Goal: Check status: Check status

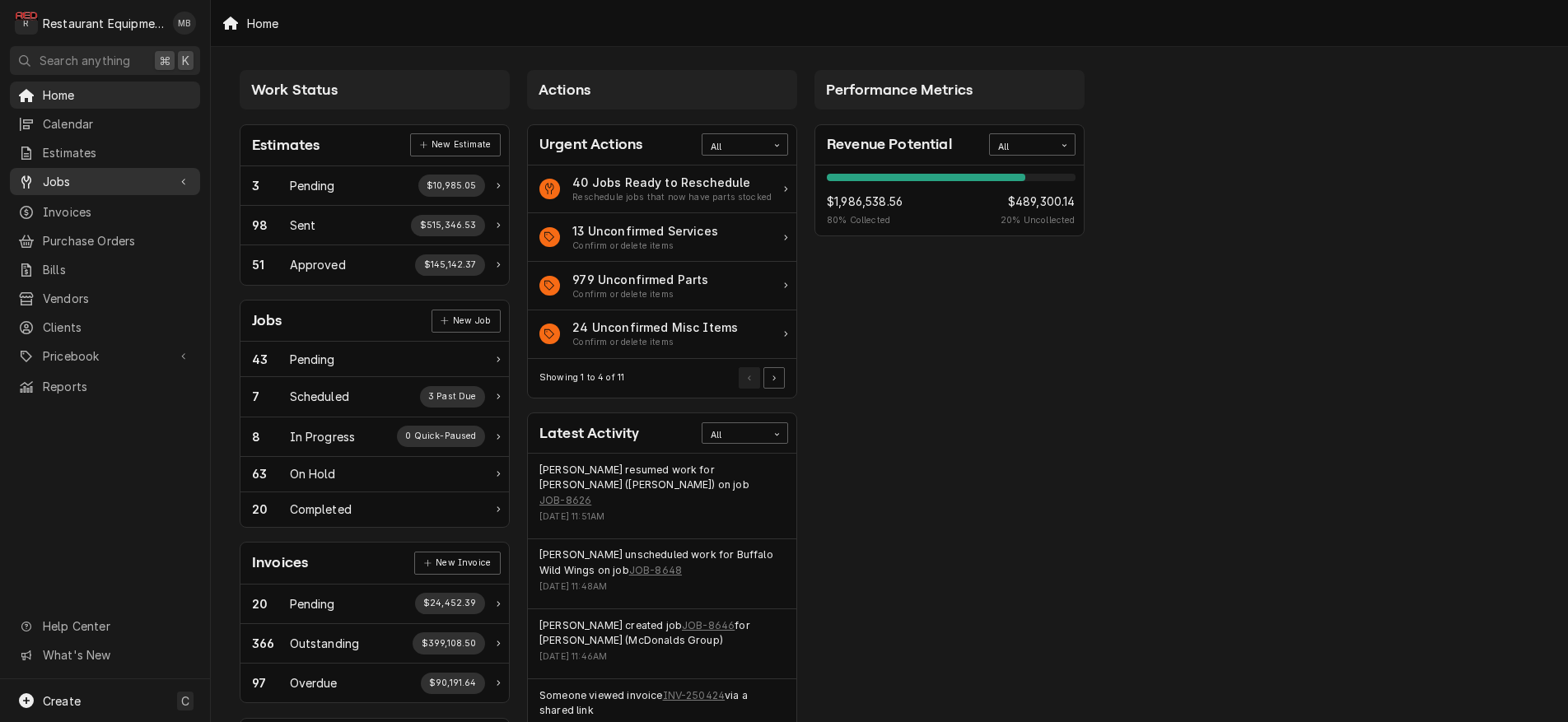
click at [67, 174] on span "Jobs" at bounding box center [105, 181] width 125 height 17
click at [56, 202] on span "Jobs" at bounding box center [117, 210] width 149 height 17
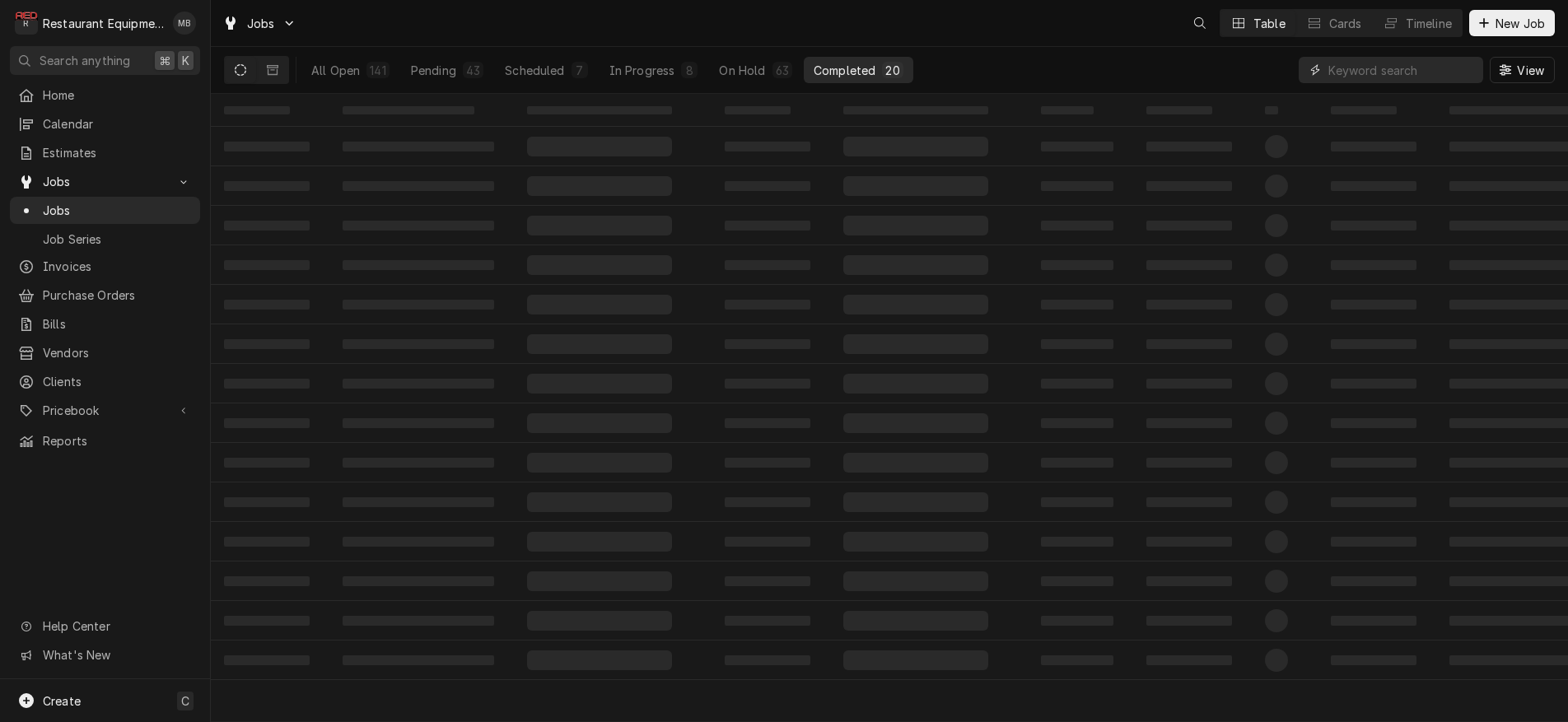
click at [1345, 76] on input "Dynamic Content Wrapper" at bounding box center [1401, 69] width 147 height 26
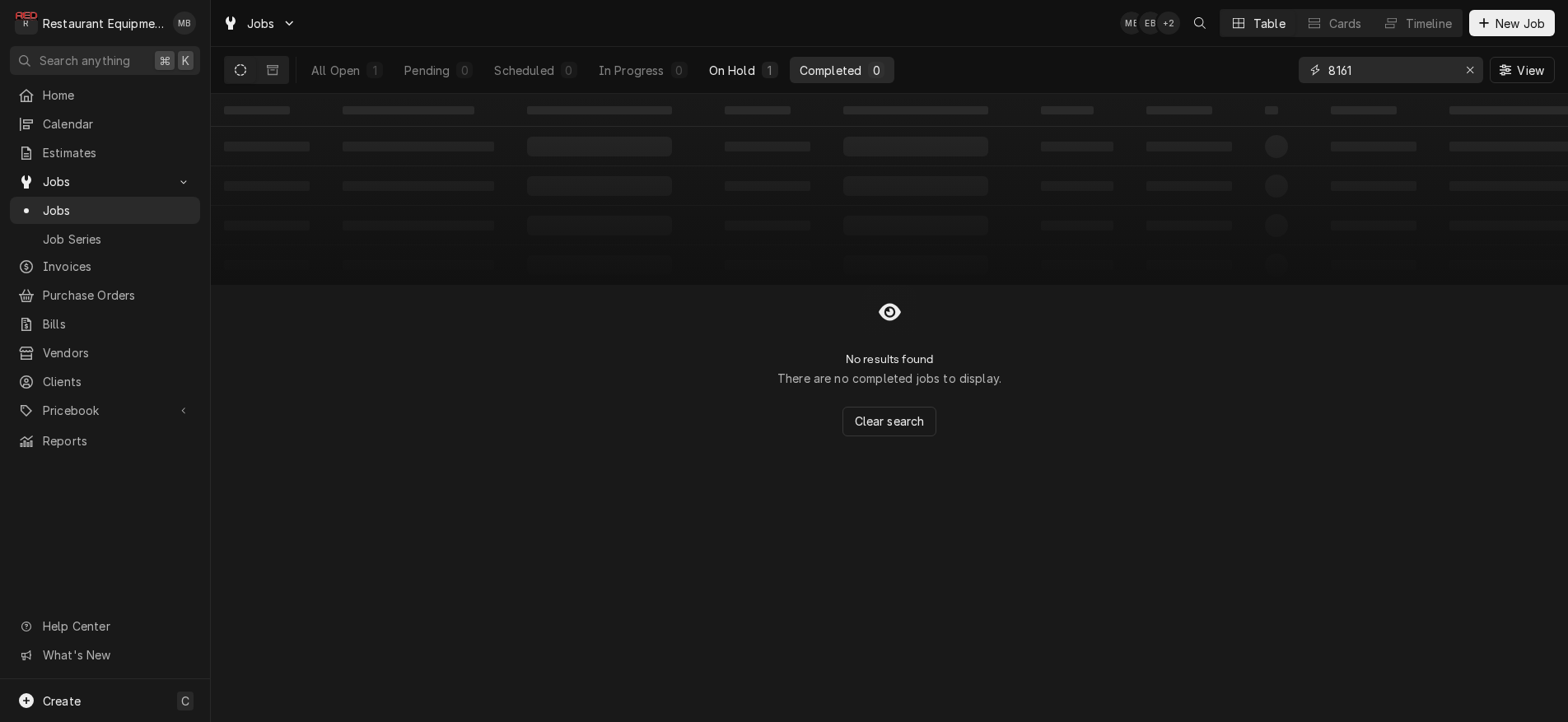
type input "8161"
click at [736, 64] on div "On Hold" at bounding box center [732, 70] width 46 height 17
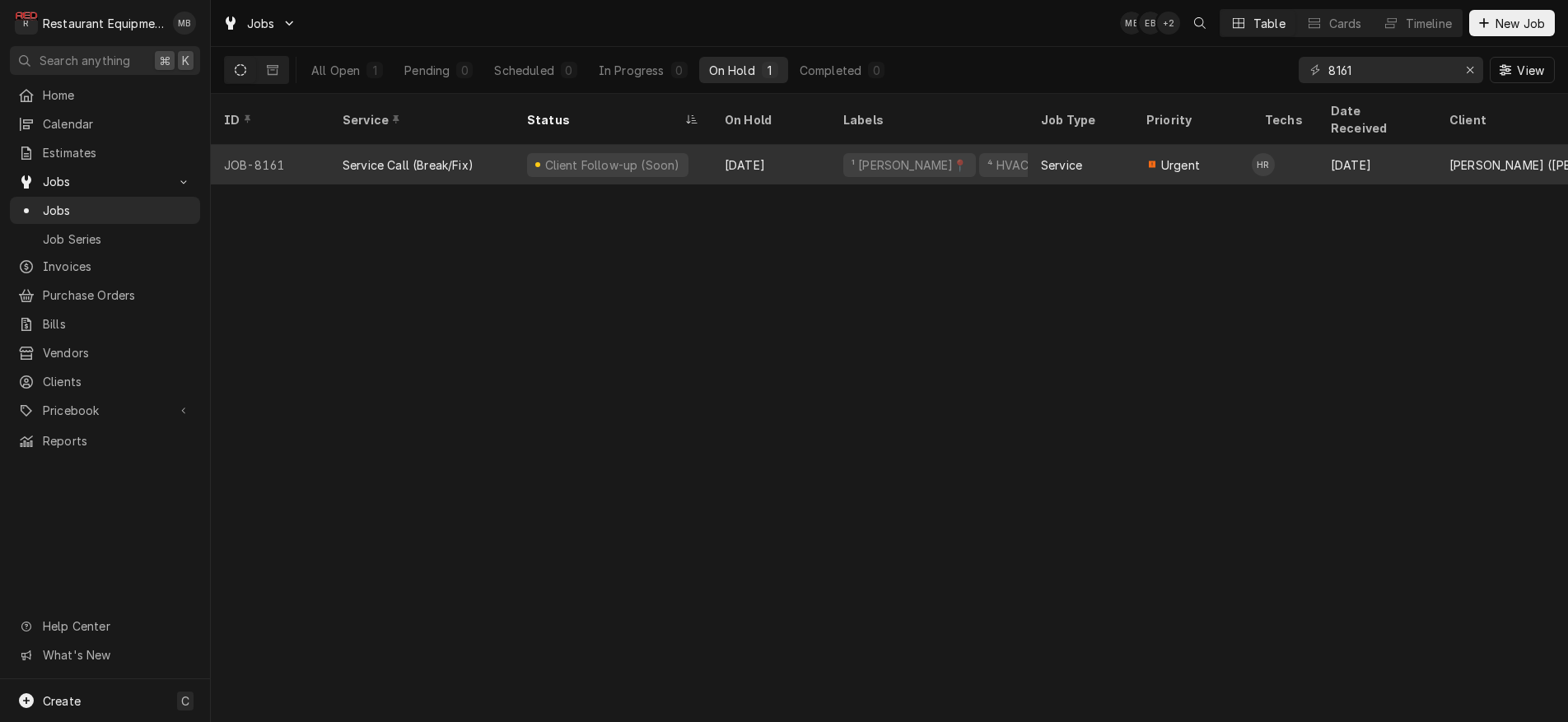
click at [259, 150] on div "JOB-8161" at bounding box center [270, 164] width 118 height 39
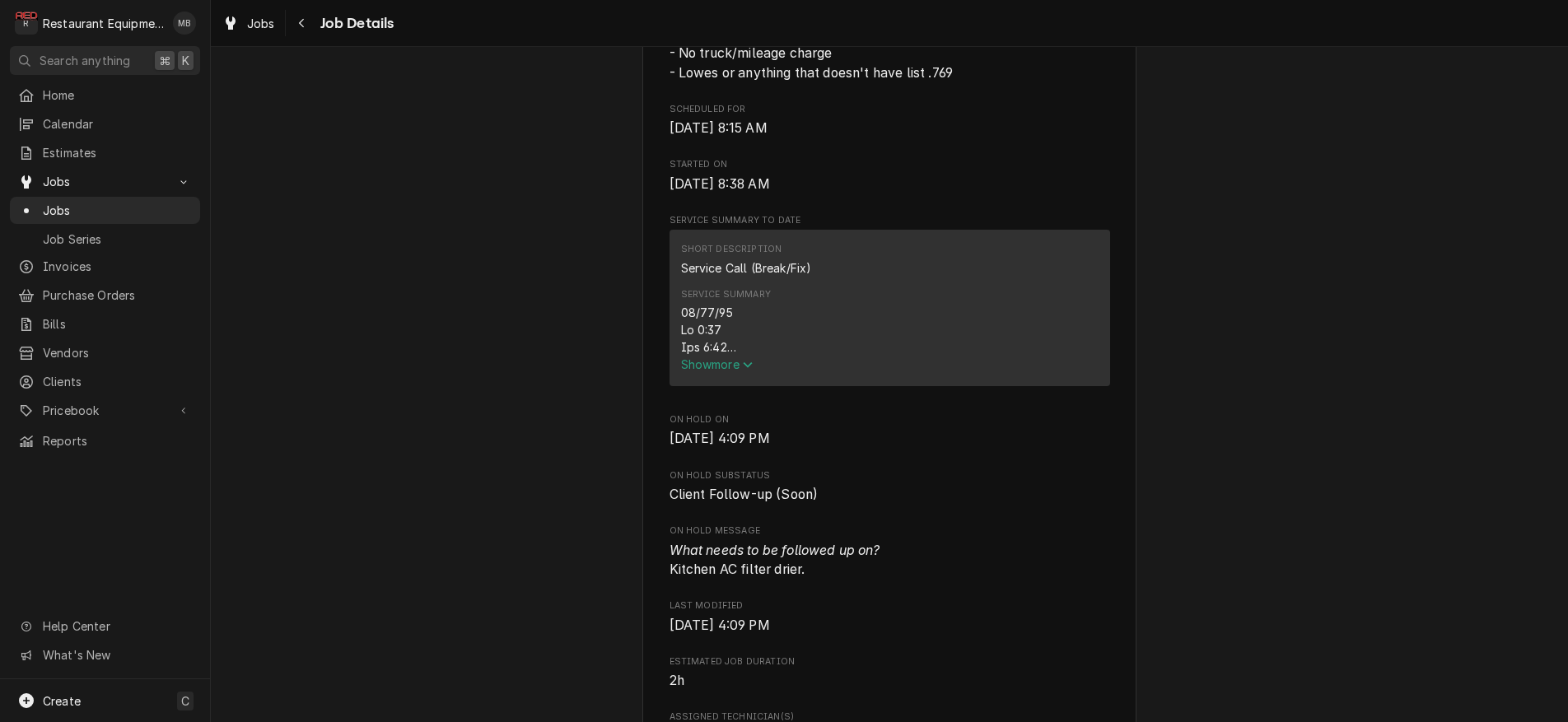
scroll to position [536, 0]
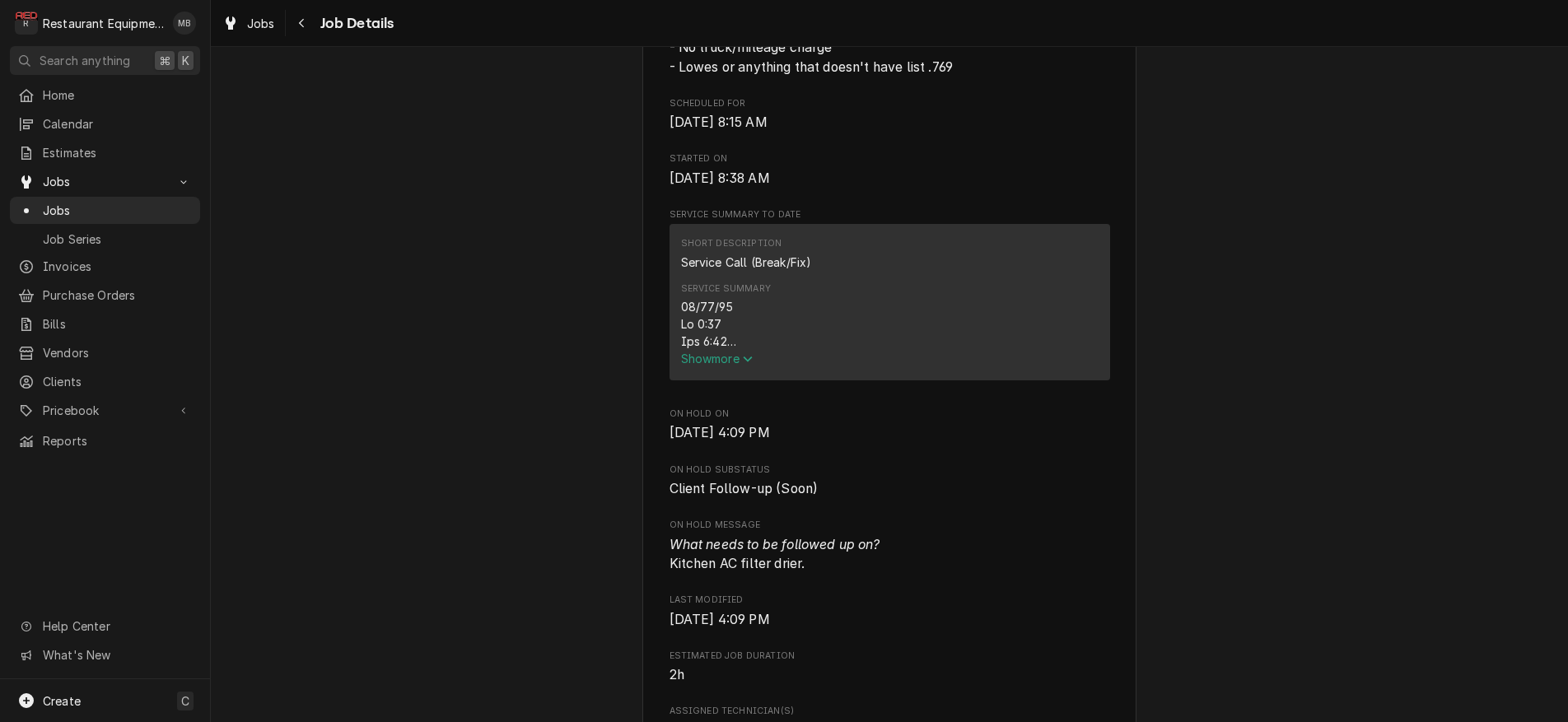
click at [713, 366] on span "Show more" at bounding box center [717, 358] width 73 height 14
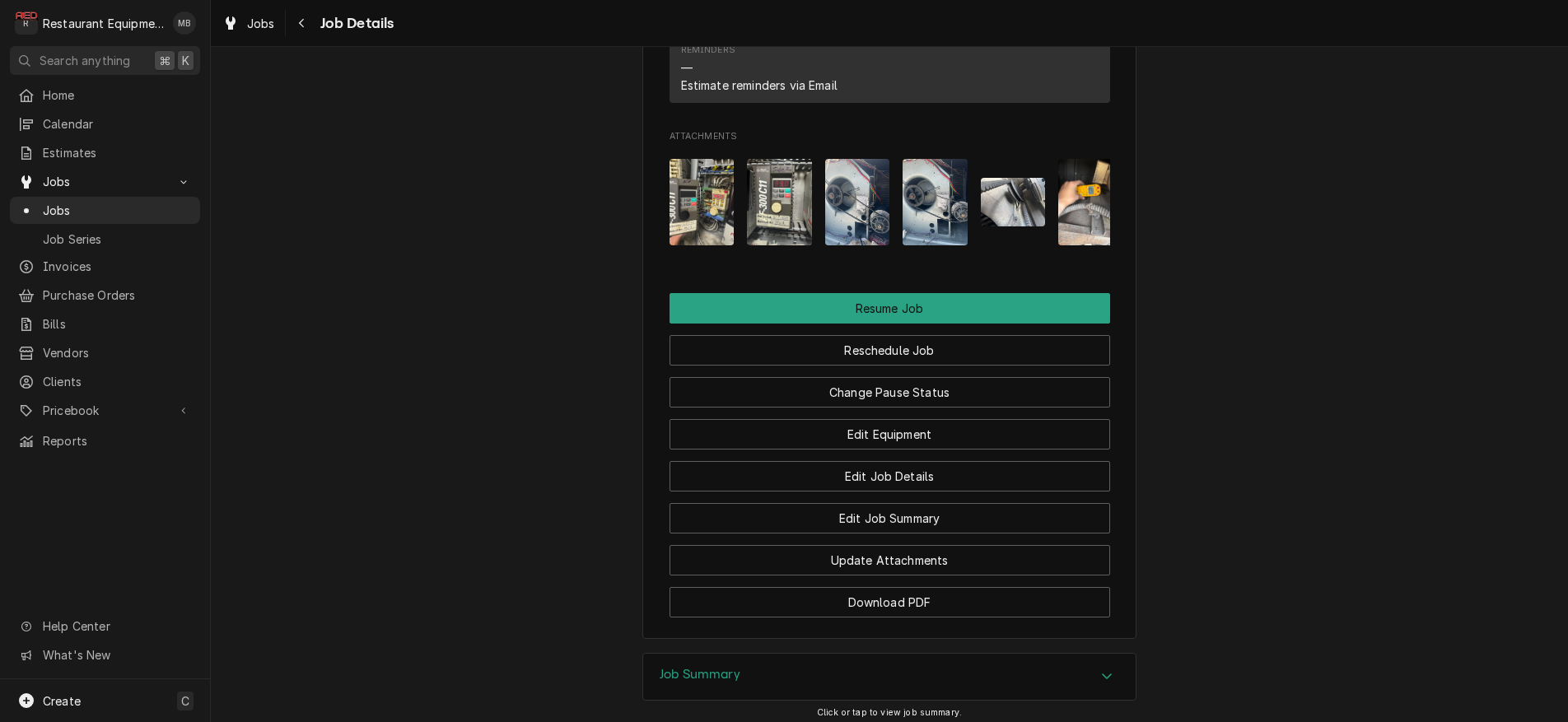
scroll to position [2321, 0]
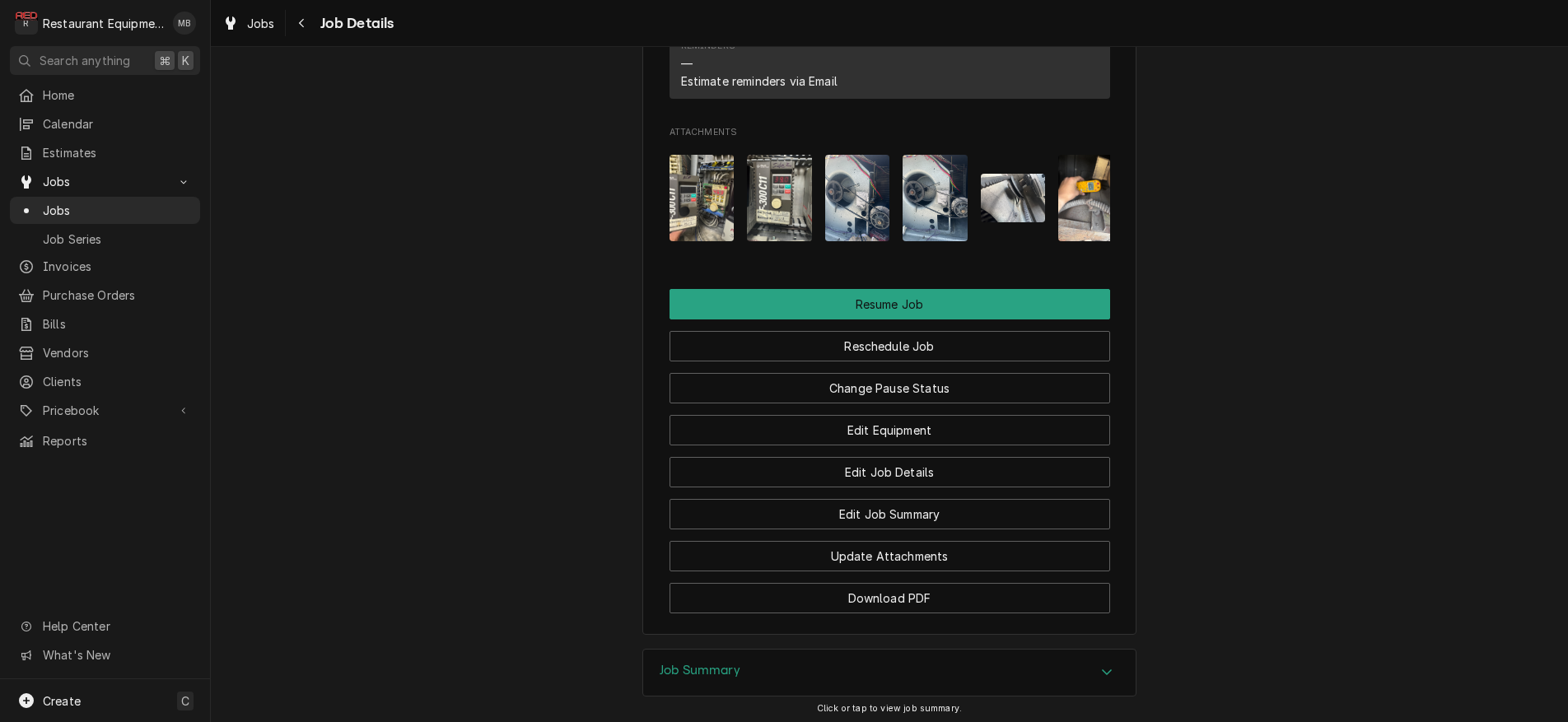
click at [1110, 666] on icon "Accordion Header" at bounding box center [1107, 672] width 12 height 13
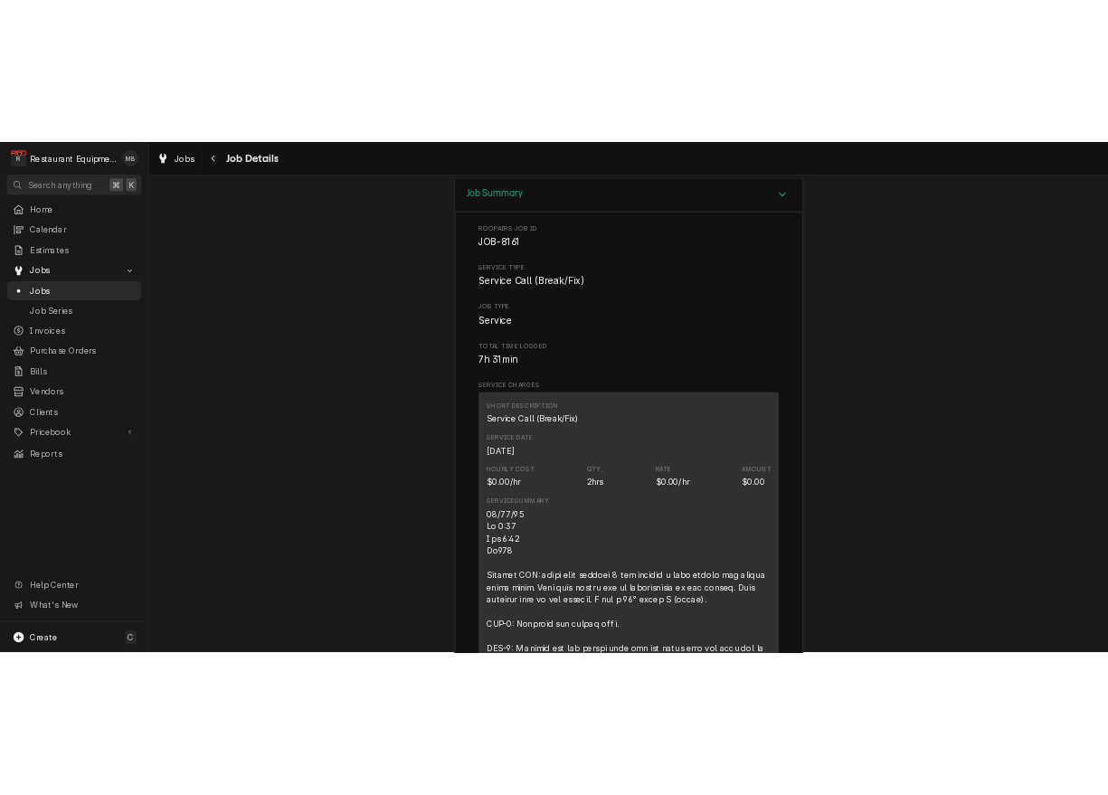
scroll to position [3162, 0]
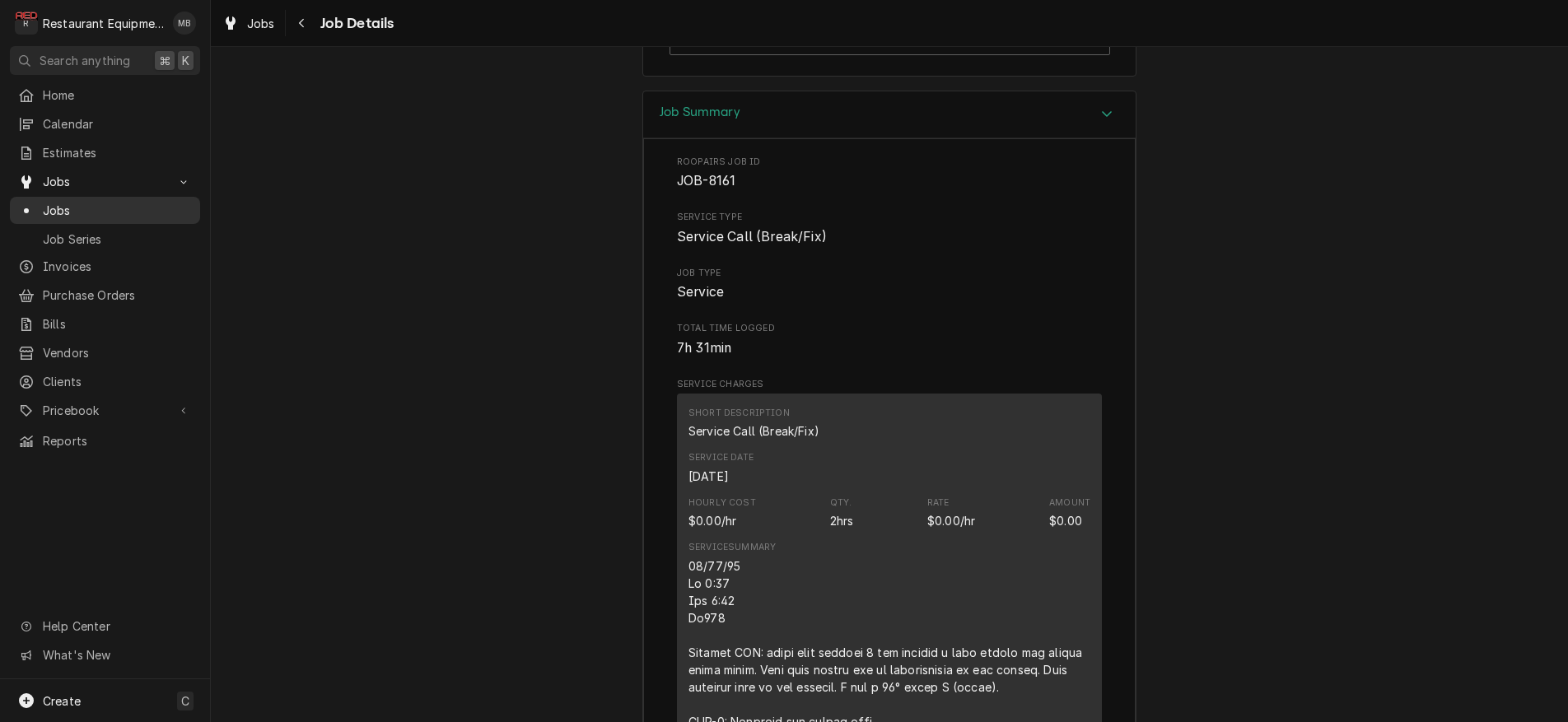
click at [63, 204] on span "Jobs" at bounding box center [117, 210] width 149 height 17
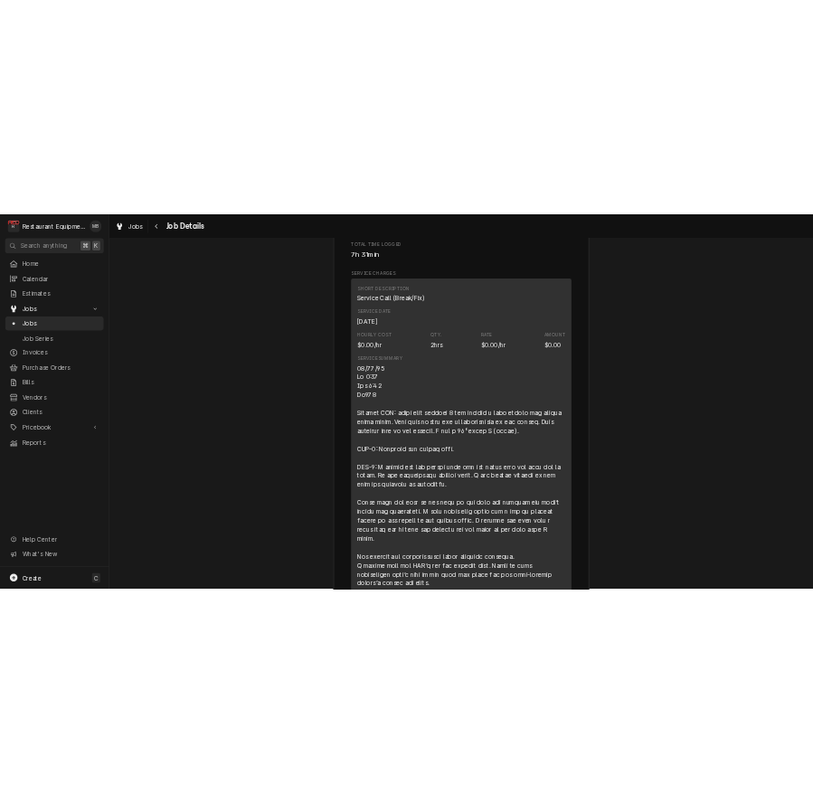
scroll to position [3459, 0]
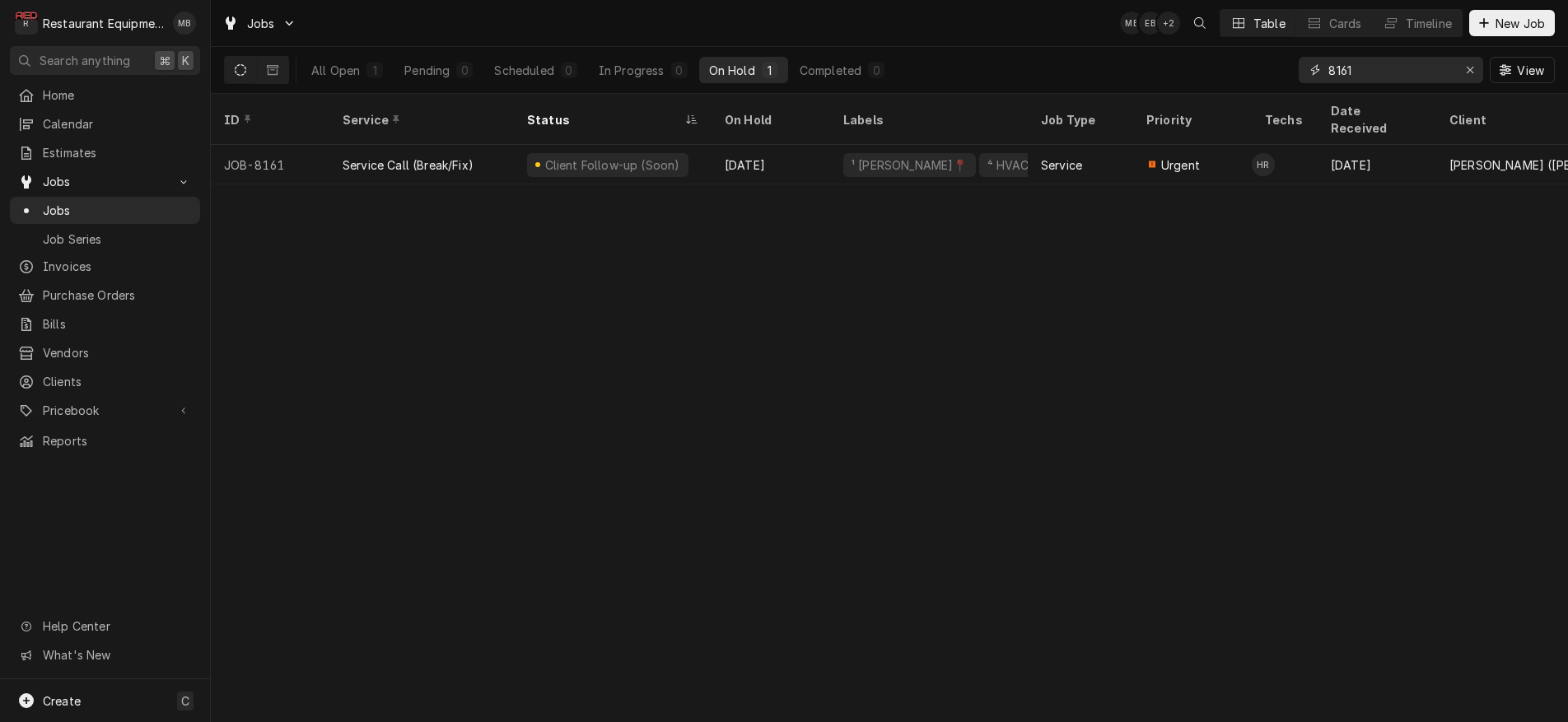
click at [1397, 66] on input "8161" at bounding box center [1390, 69] width 124 height 26
type input "8"
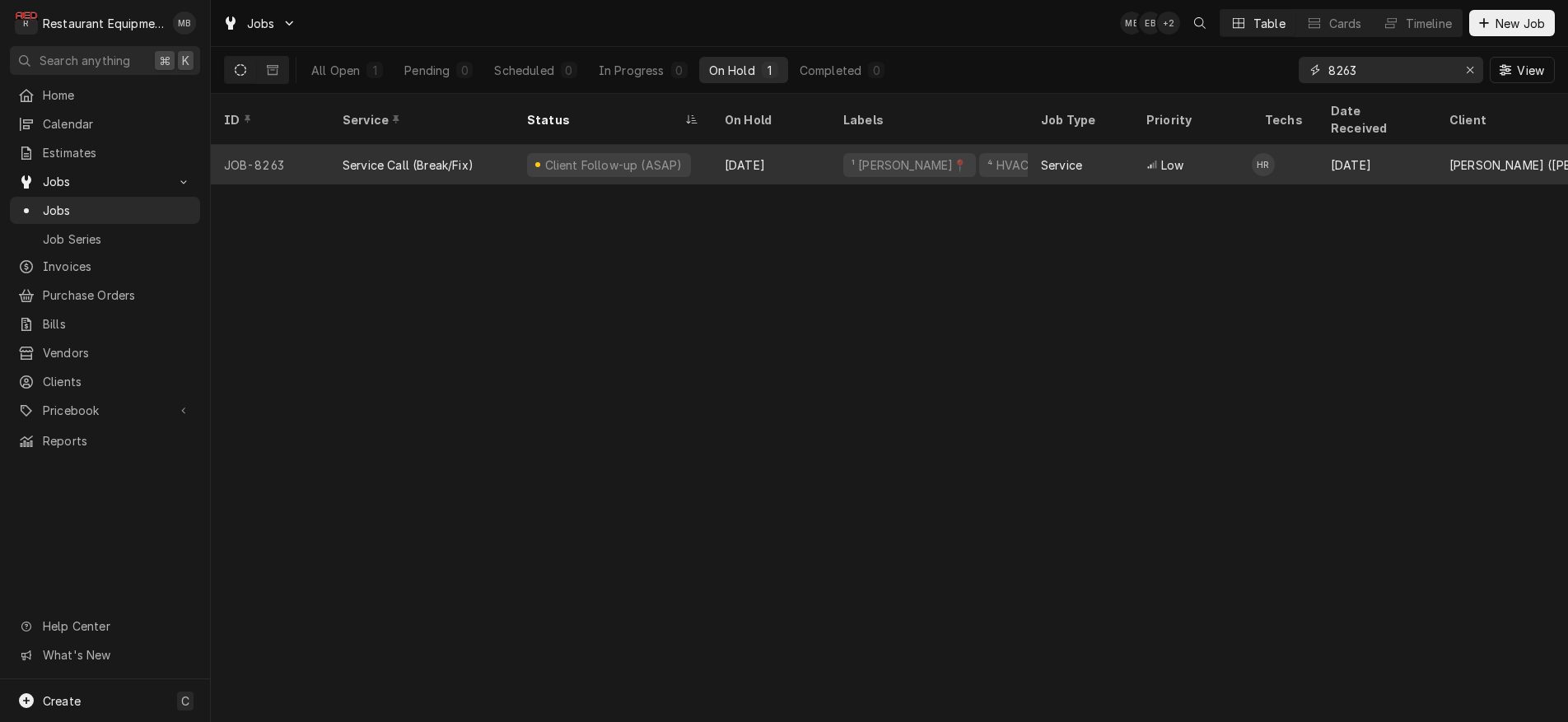
type input "8263"
click at [400, 157] on div "Service Call (Break/Fix)" at bounding box center [408, 165] width 131 height 17
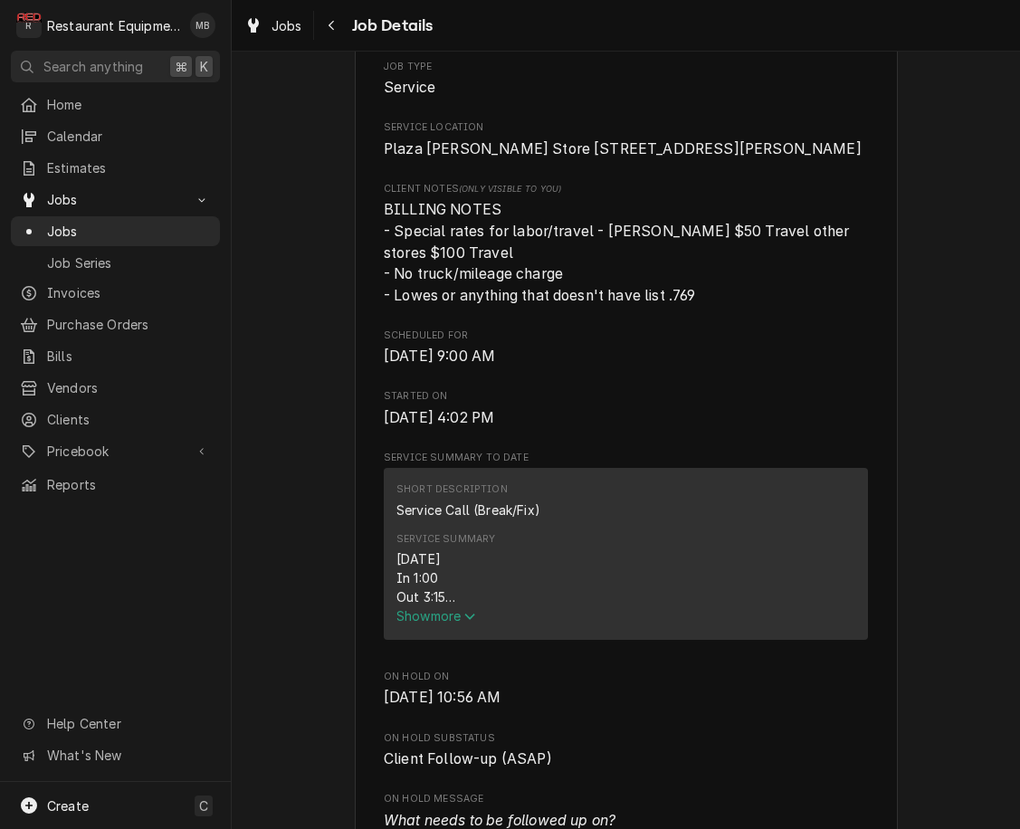
scroll to position [536, 0]
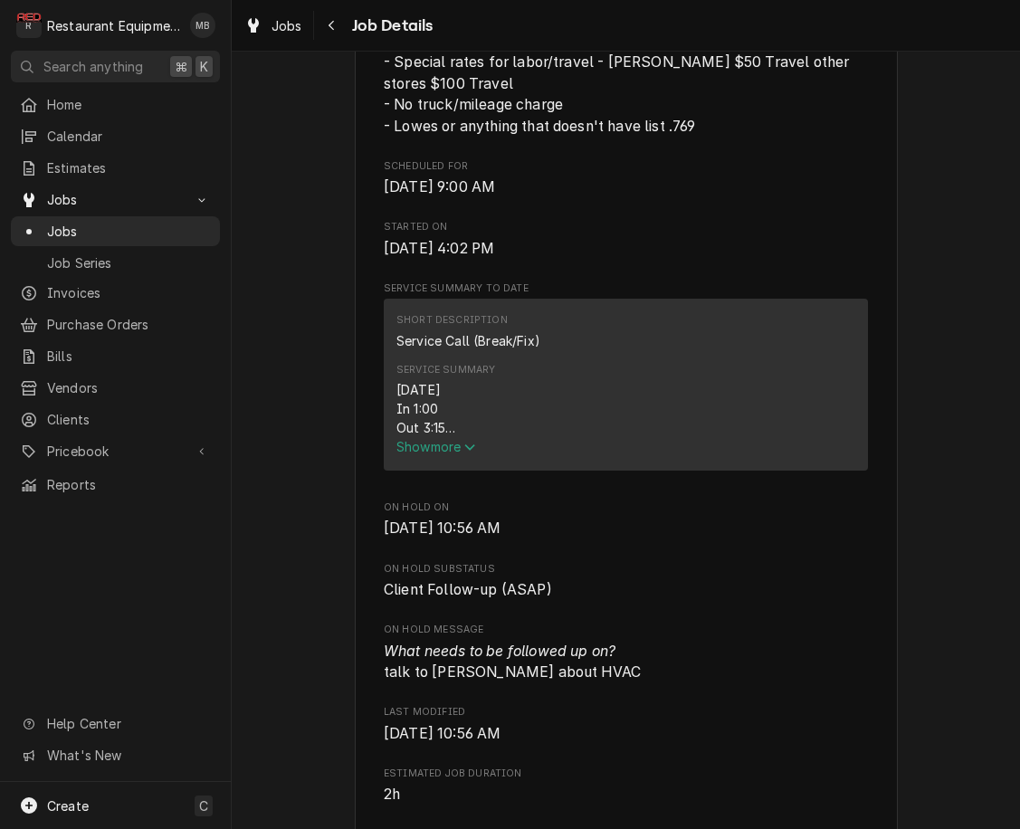
click at [455, 437] on div "[DATE] In 1:00 Out 3:15 Tk107 Found that the belt on the make up air unit was c…" at bounding box center [625, 408] width 459 height 57
click at [455, 454] on span "Show more" at bounding box center [436, 446] width 80 height 15
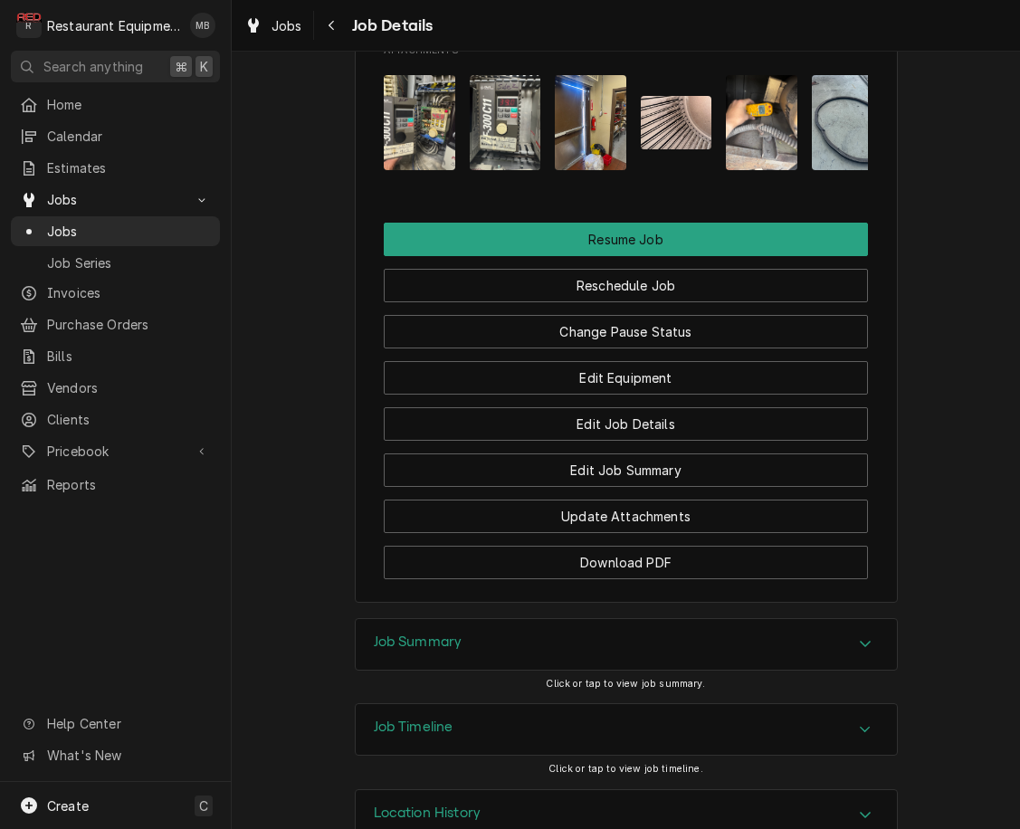
scroll to position [2453, 0]
click at [555, 620] on div "Job Summary" at bounding box center [626, 645] width 541 height 51
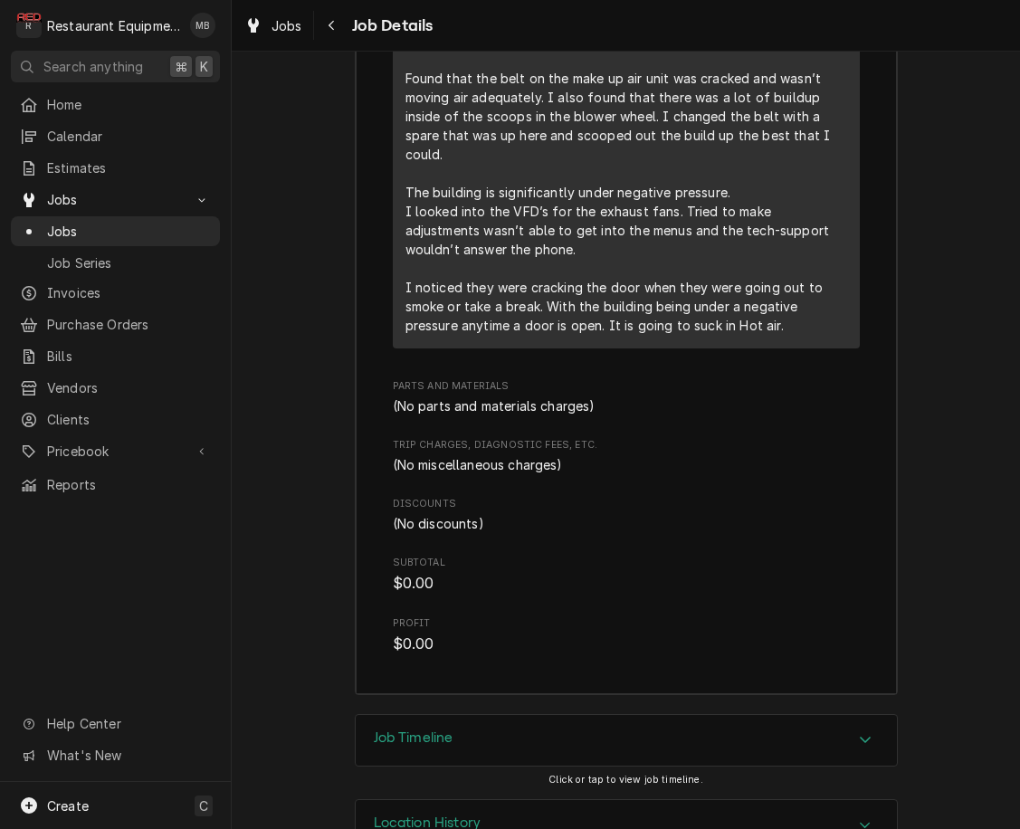
scroll to position [3609, 0]
